Goal: Task Accomplishment & Management: Manage account settings

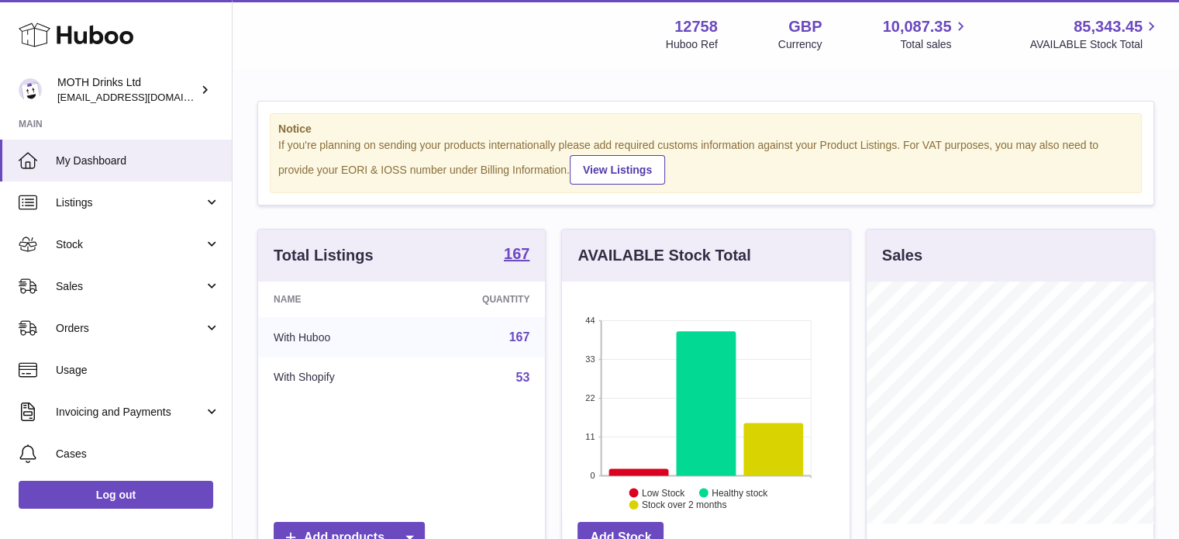
scroll to position [242, 287]
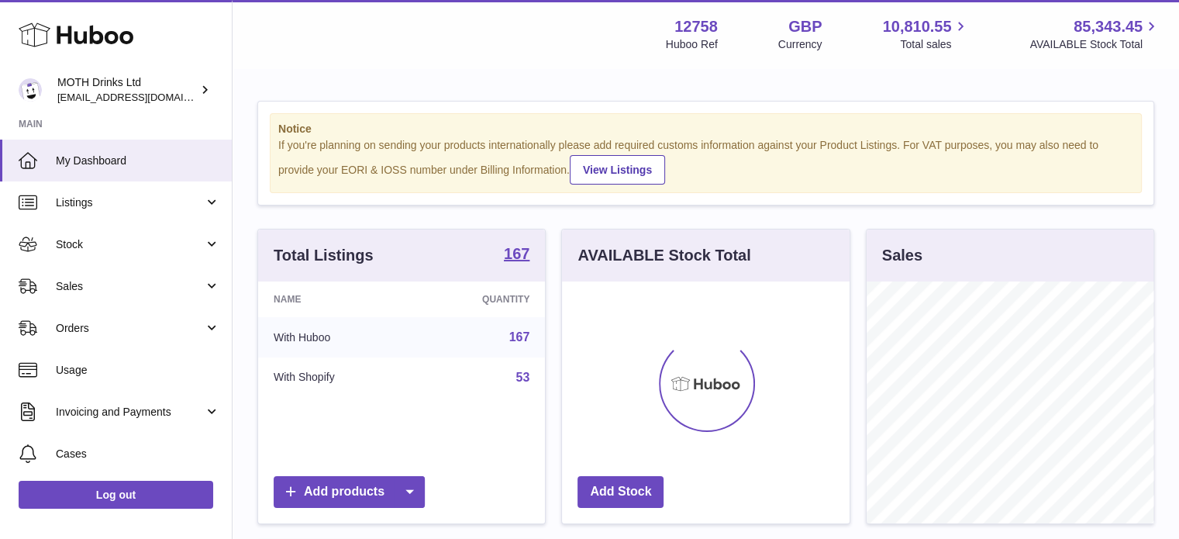
scroll to position [242, 287]
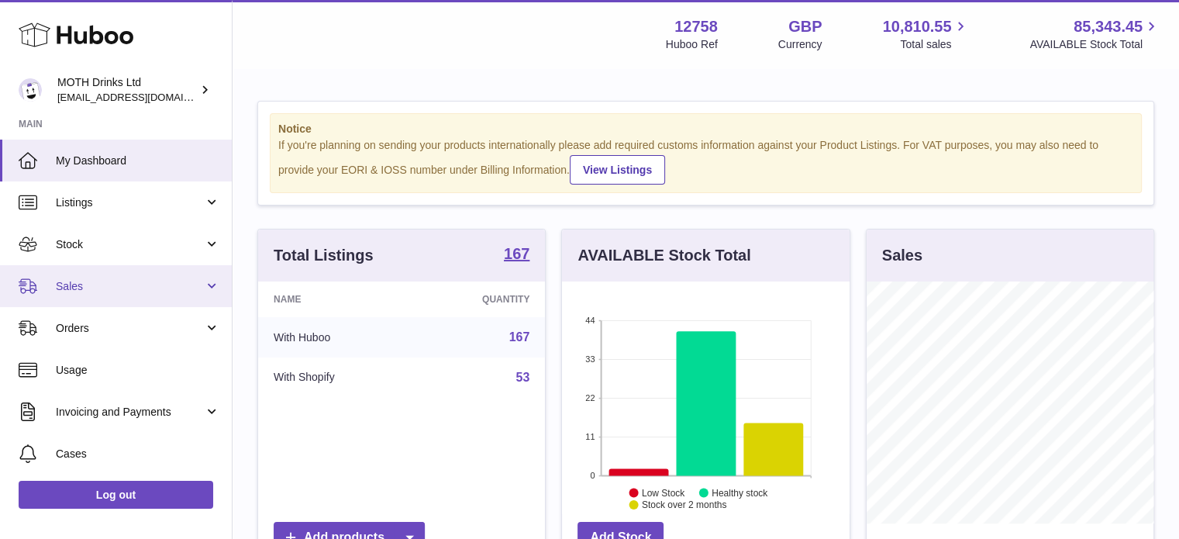
click at [90, 284] on span "Sales" at bounding box center [130, 286] width 148 height 15
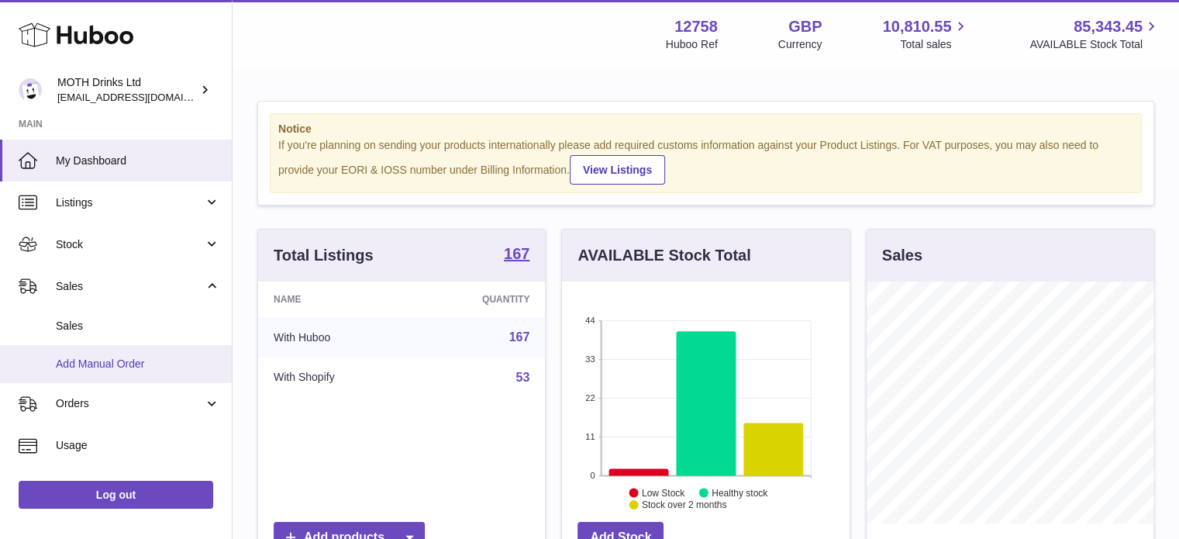
click at [121, 349] on link "Add Manual Order" at bounding box center [116, 364] width 232 height 38
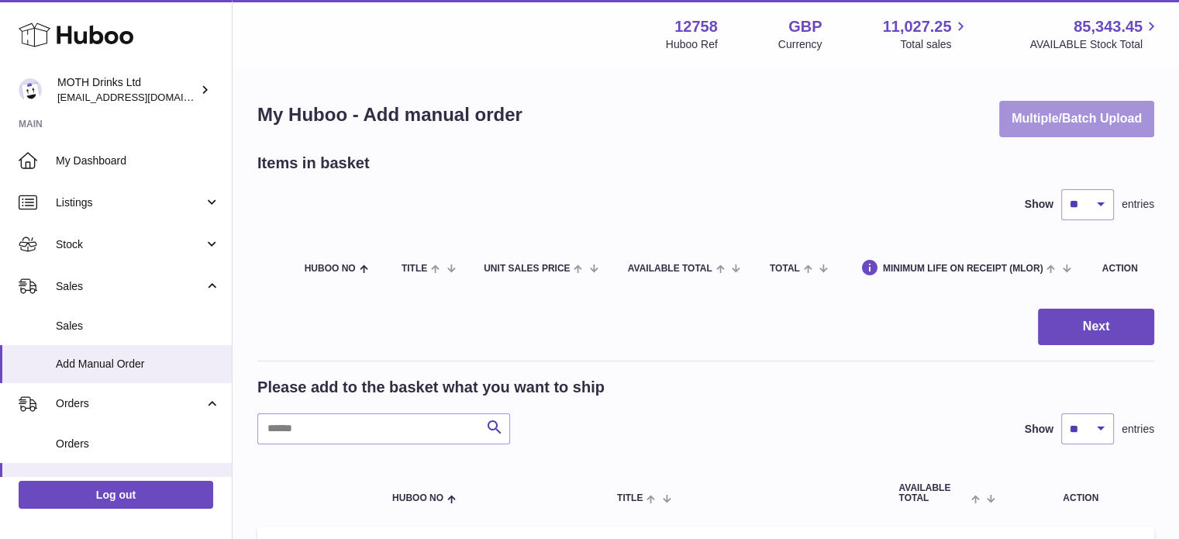
click at [1087, 111] on button "Multiple/Batch Upload" at bounding box center [1076, 119] width 155 height 36
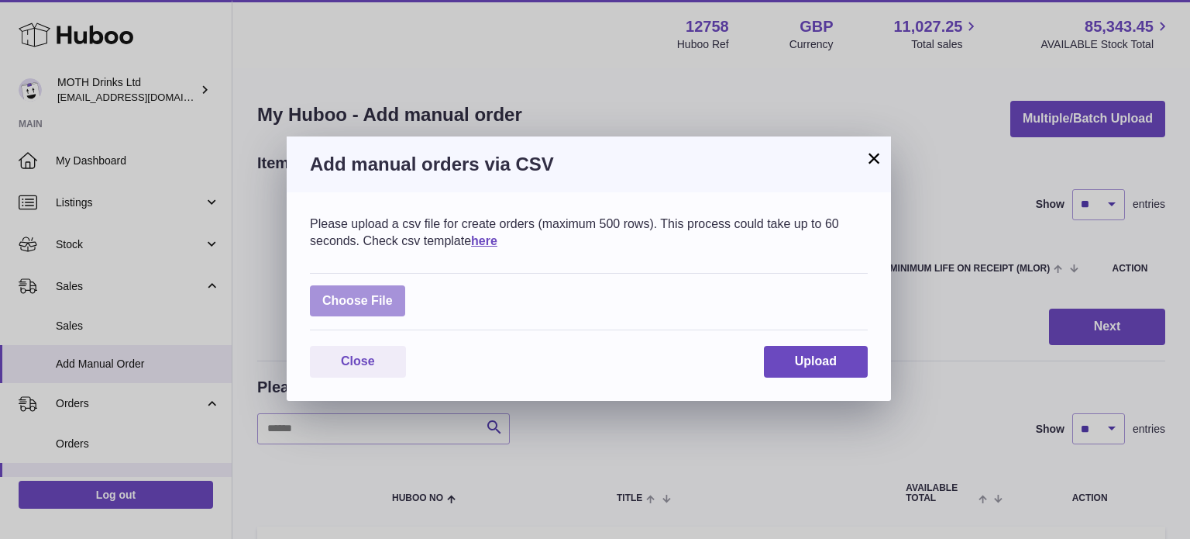
click at [364, 291] on label at bounding box center [357, 301] width 95 height 32
click at [393, 293] on input "file" at bounding box center [393, 293] width 1 height 1
type input "**********"
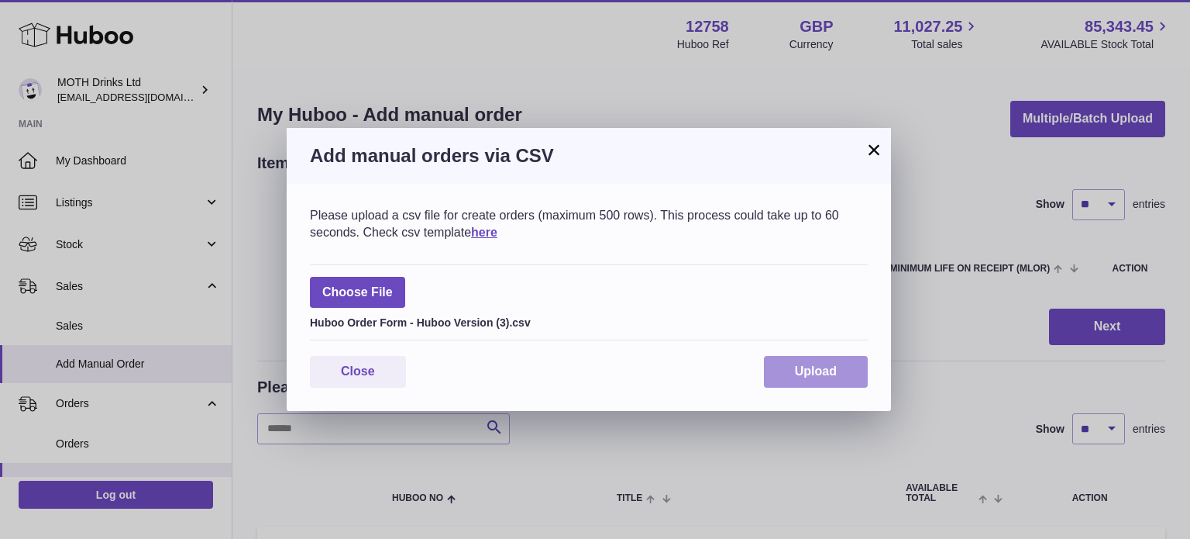
click at [816, 373] on span "Upload" at bounding box center [816, 370] width 42 height 13
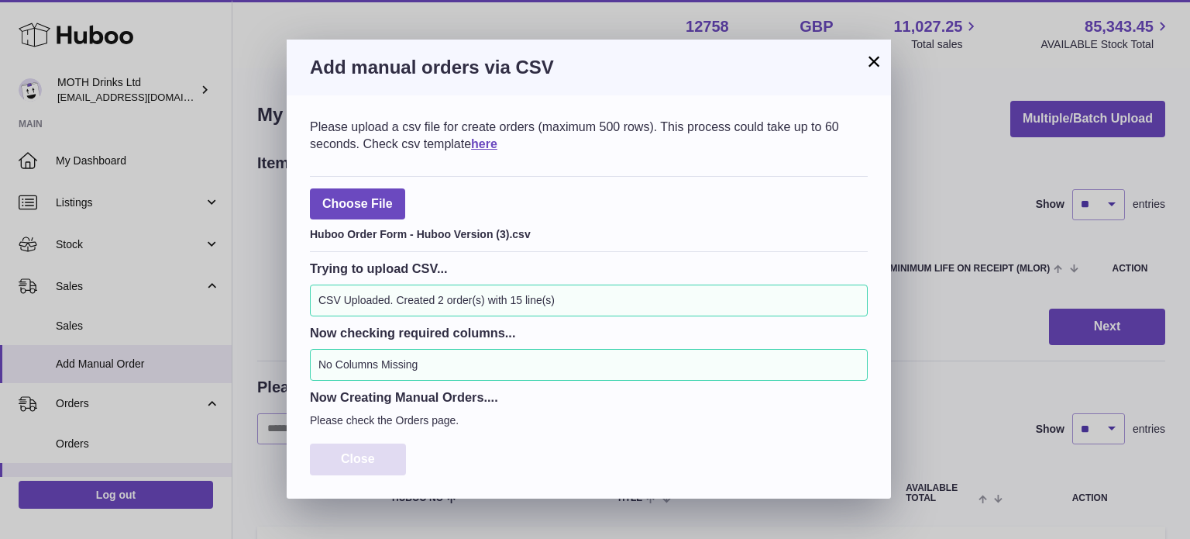
click at [376, 463] on button "Close" at bounding box center [358, 459] width 96 height 32
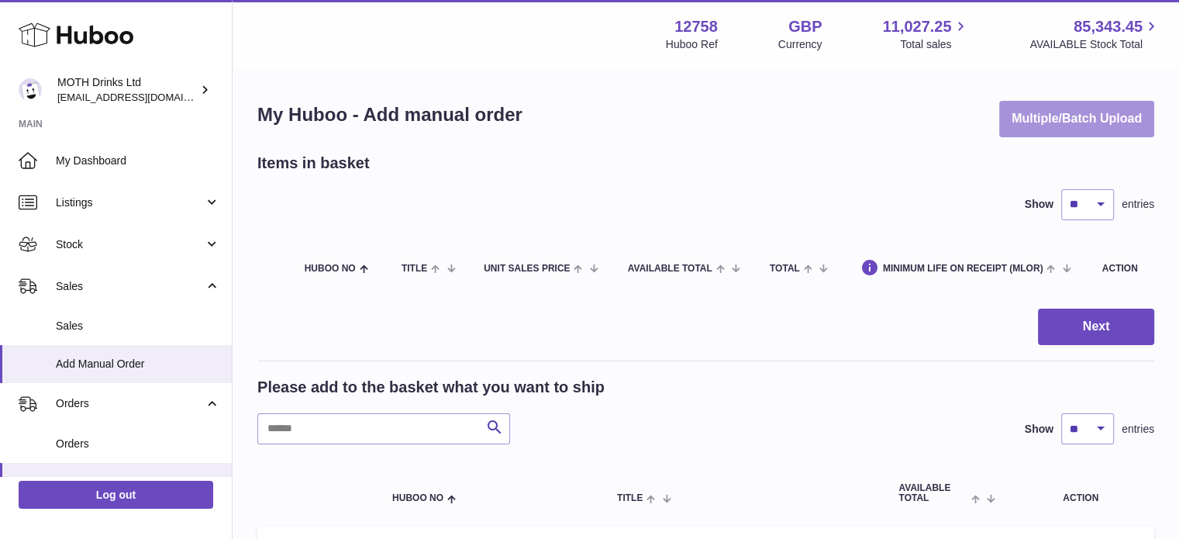
click at [1062, 120] on button "Multiple/Batch Upload" at bounding box center [1076, 119] width 155 height 36
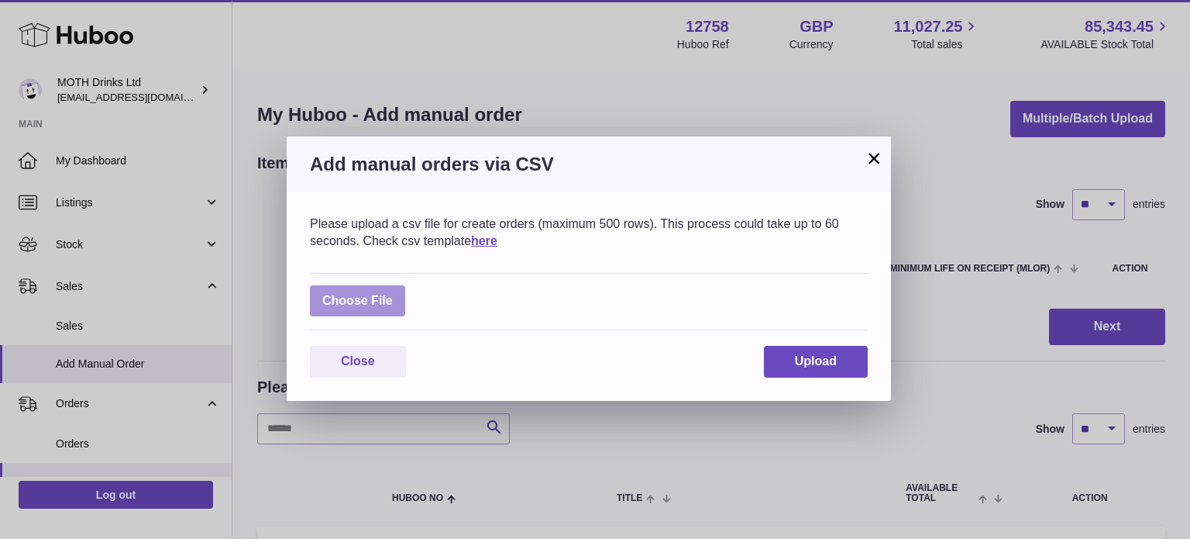
click at [358, 300] on label at bounding box center [357, 301] width 95 height 32
click at [393, 294] on input "file" at bounding box center [393, 293] width 1 height 1
type input "**********"
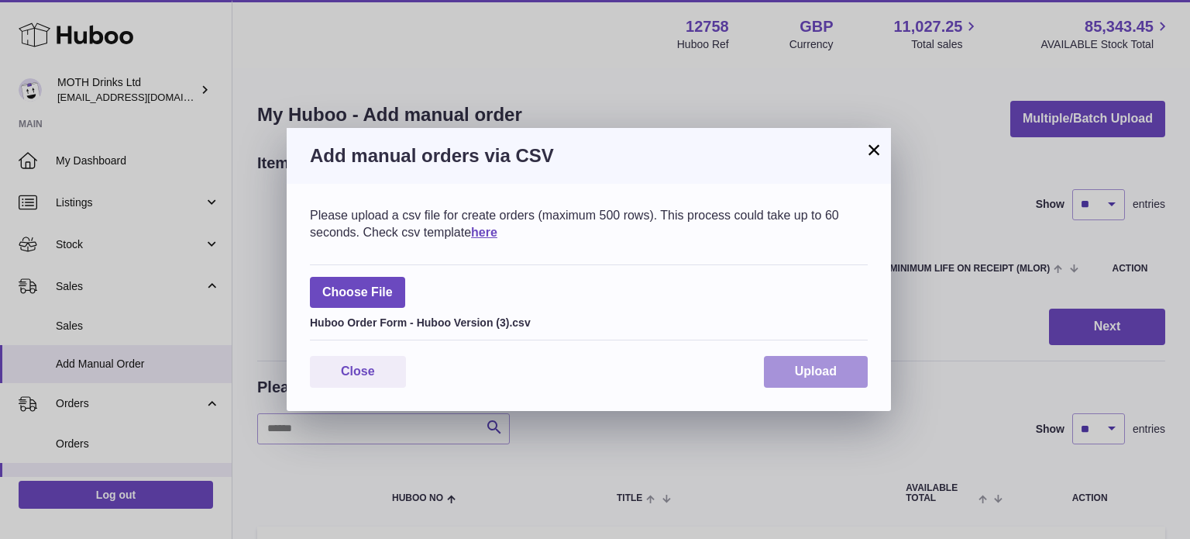
click at [804, 386] on button "Upload" at bounding box center [816, 372] width 104 height 32
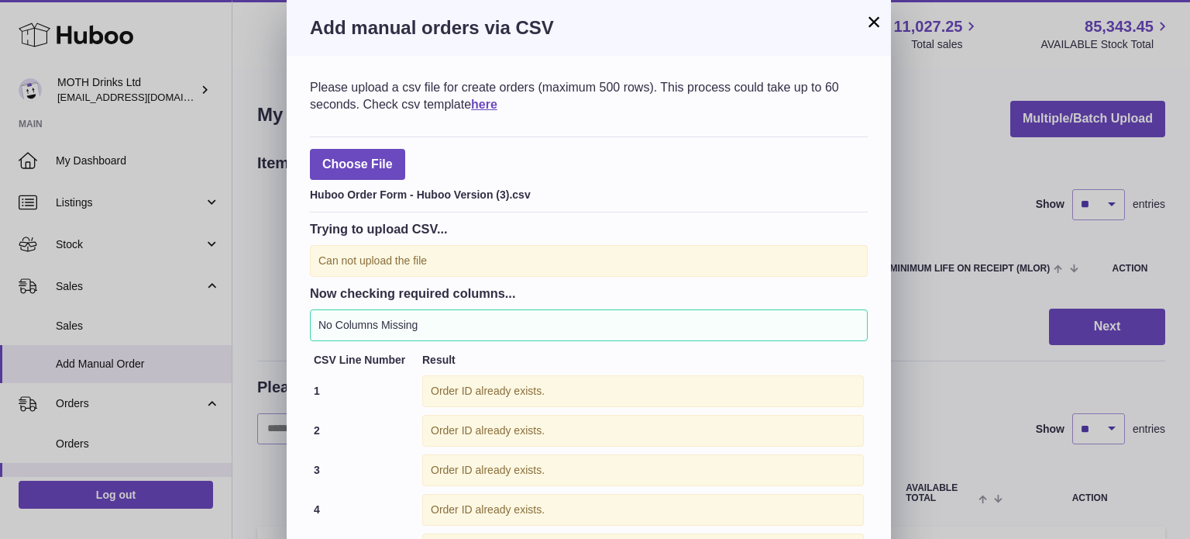
scroll to position [127, 0]
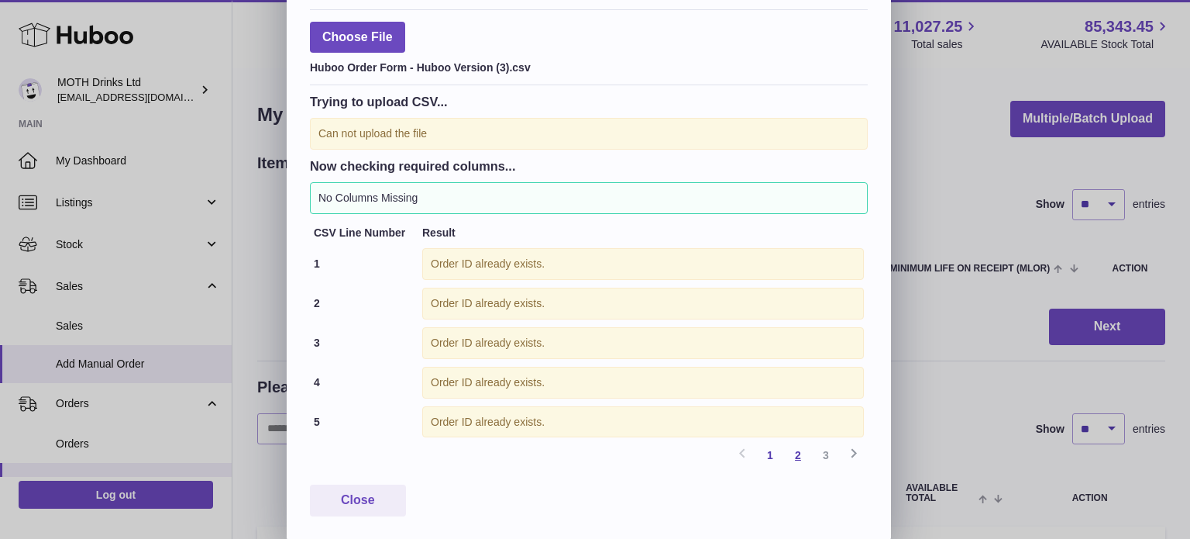
click at [806, 459] on link "2" at bounding box center [798, 455] width 28 height 28
click at [831, 459] on link "3" at bounding box center [826, 455] width 28 height 28
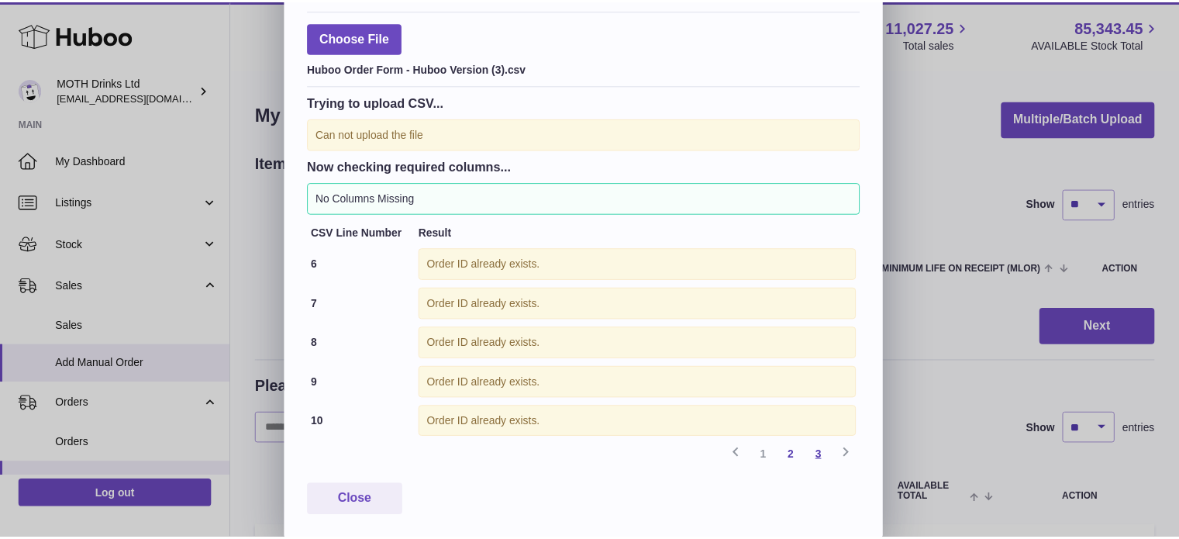
scroll to position [9, 0]
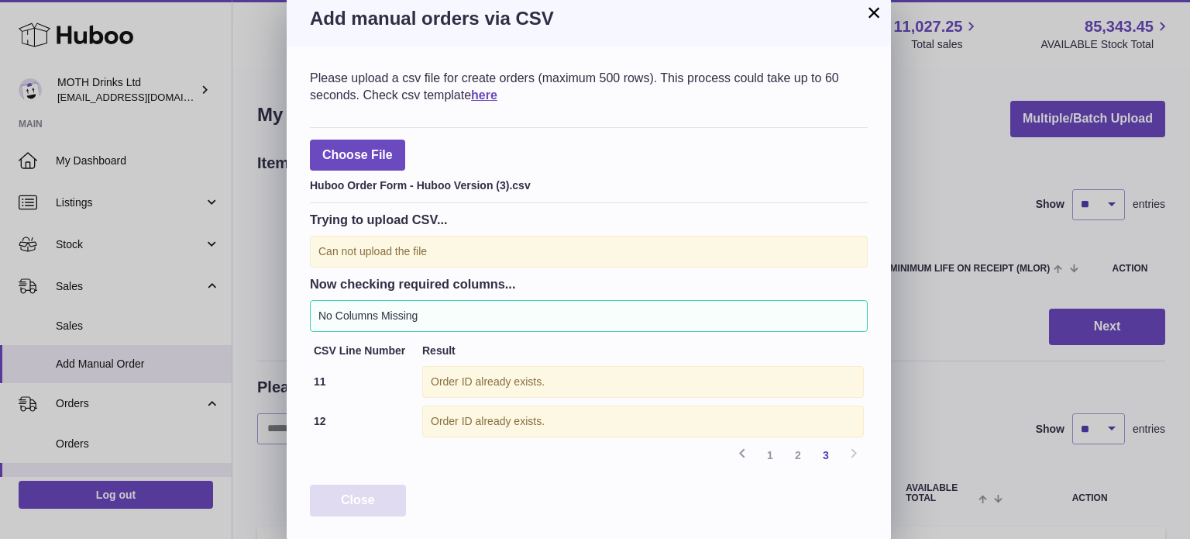
click at [357, 503] on span "Close" at bounding box center [358, 499] width 34 height 13
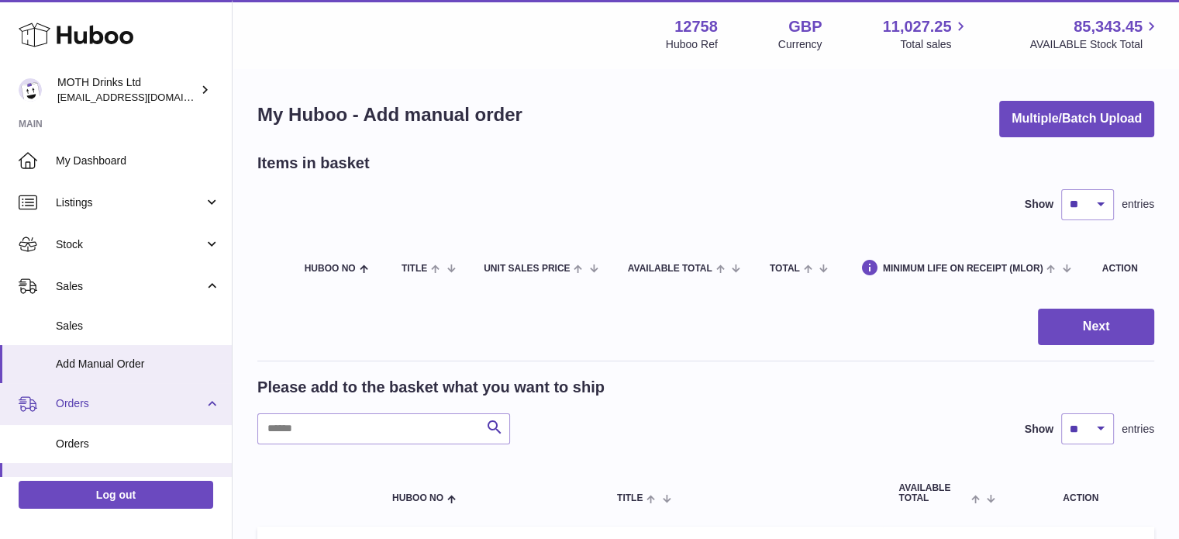
scroll to position [120, 0]
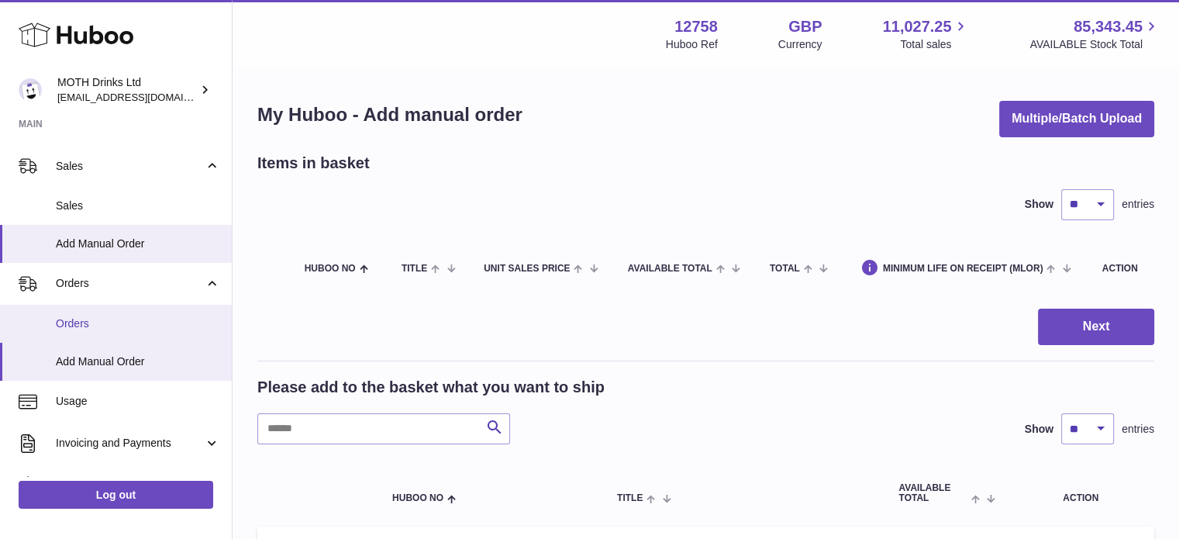
click at [99, 316] on span "Orders" at bounding box center [138, 323] width 164 height 15
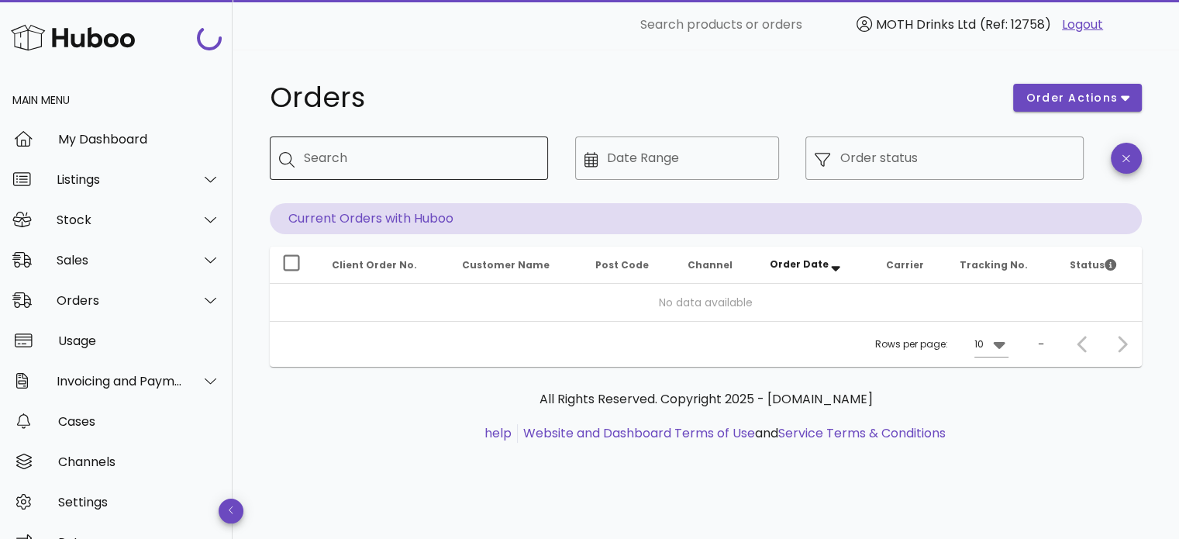
click at [425, 147] on input "Search" at bounding box center [420, 158] width 232 height 25
paste input "**********"
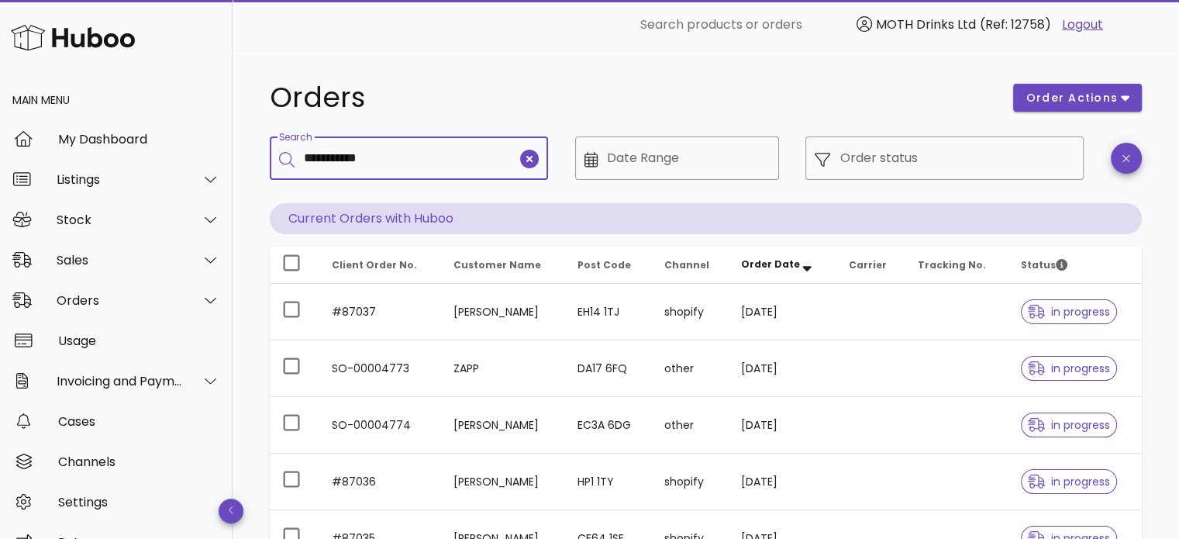
type input "**********"
